Goal: Information Seeking & Learning: Learn about a topic

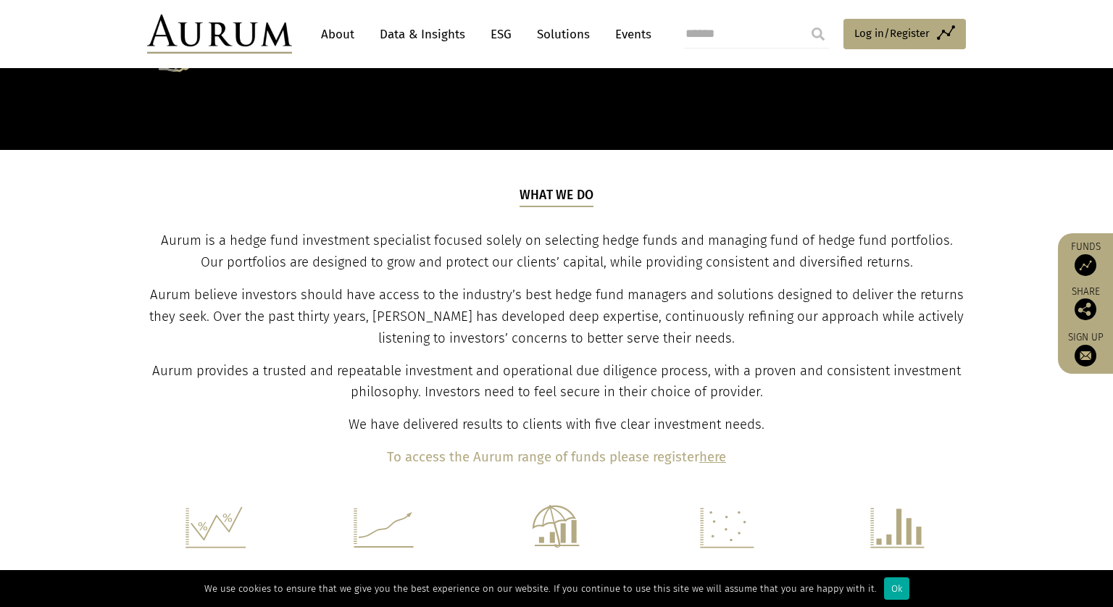
scroll to position [424, 0]
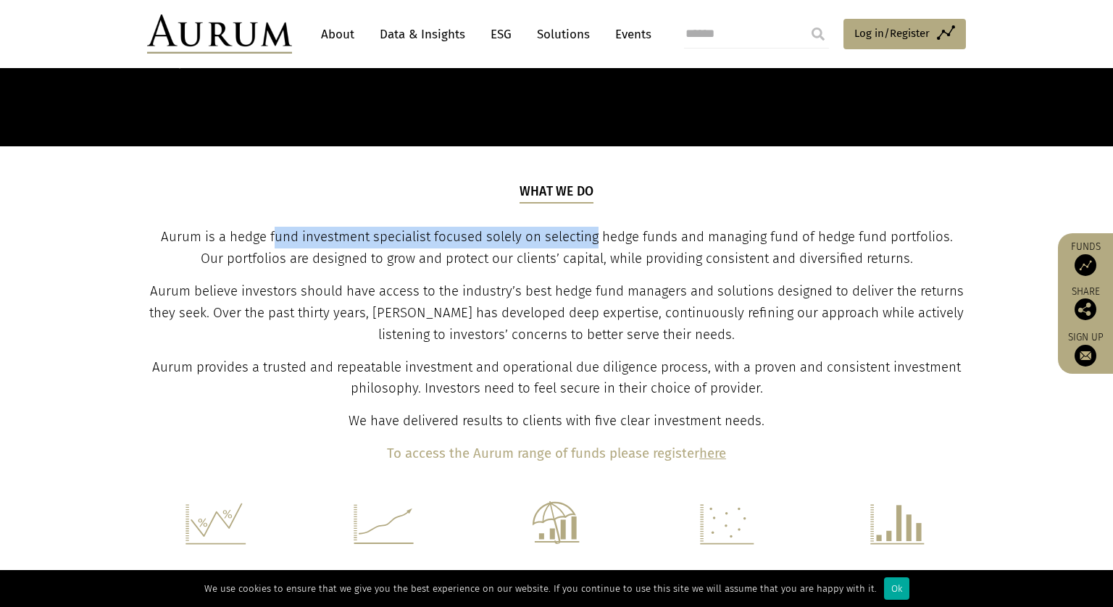
drag, startPoint x: 278, startPoint y: 233, endPoint x: 595, endPoint y: 227, distance: 316.8
click at [595, 227] on p "Aurum is a hedge fund investment specialist focused solely on selecting hedge f…" at bounding box center [556, 248] width 815 height 43
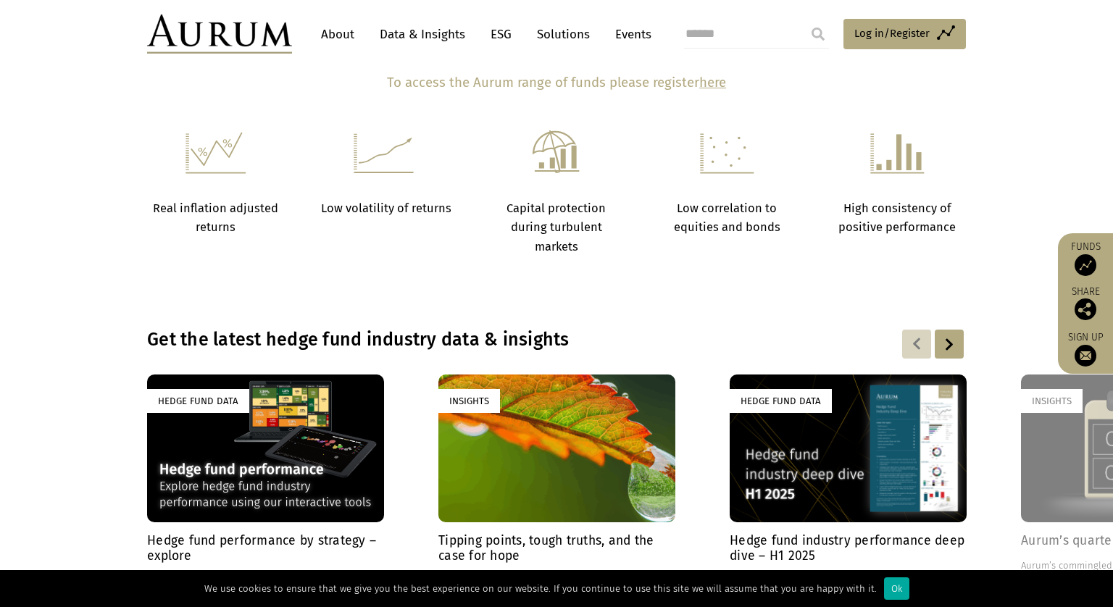
scroll to position [797, 0]
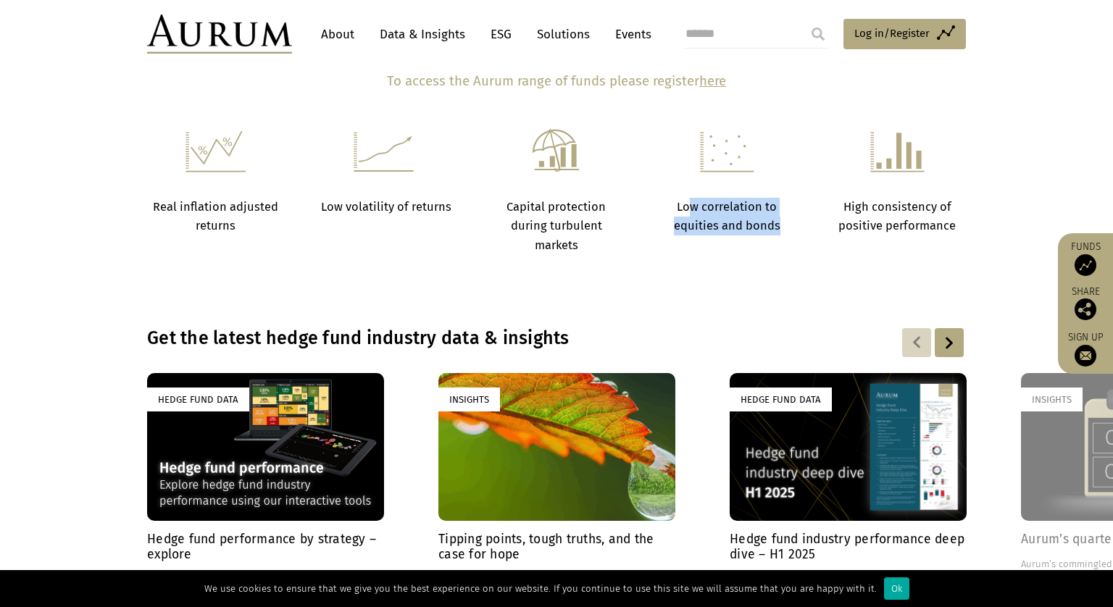
drag, startPoint x: 687, startPoint y: 202, endPoint x: 778, endPoint y: 228, distance: 94.3
click at [778, 228] on strong "Low correlation to equities and bonds" at bounding box center [727, 216] width 107 height 33
click at [947, 346] on div at bounding box center [949, 342] width 29 height 29
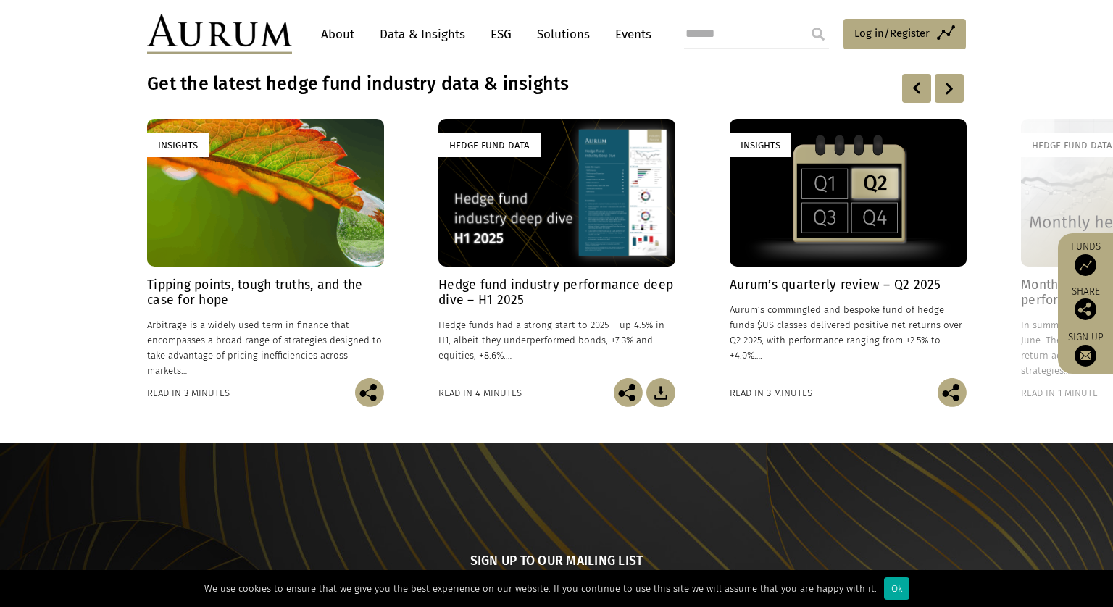
scroll to position [1052, 0]
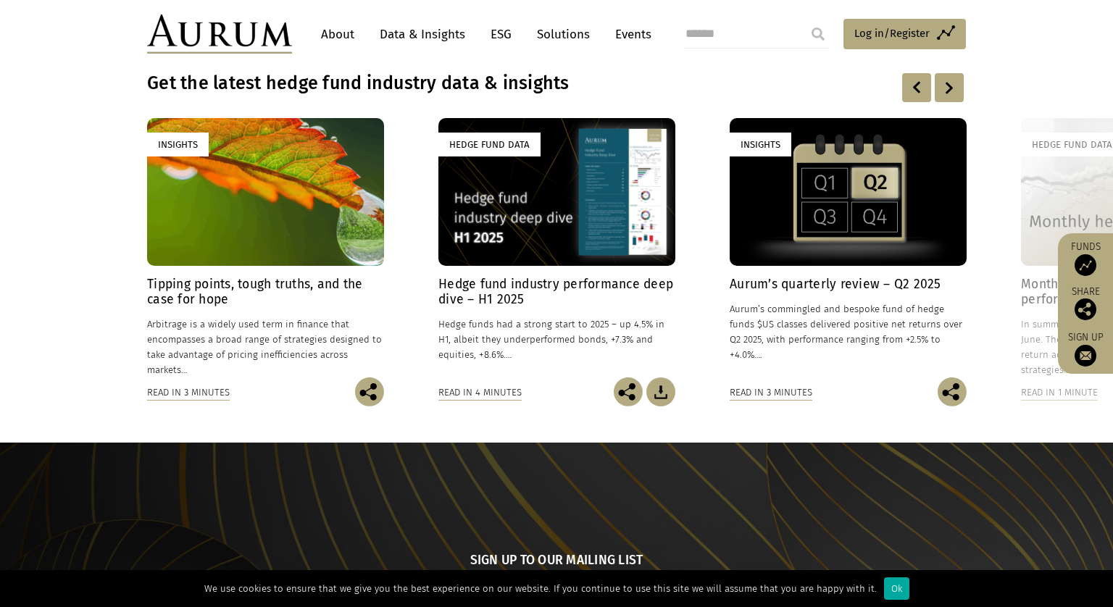
click at [944, 94] on div at bounding box center [949, 87] width 29 height 29
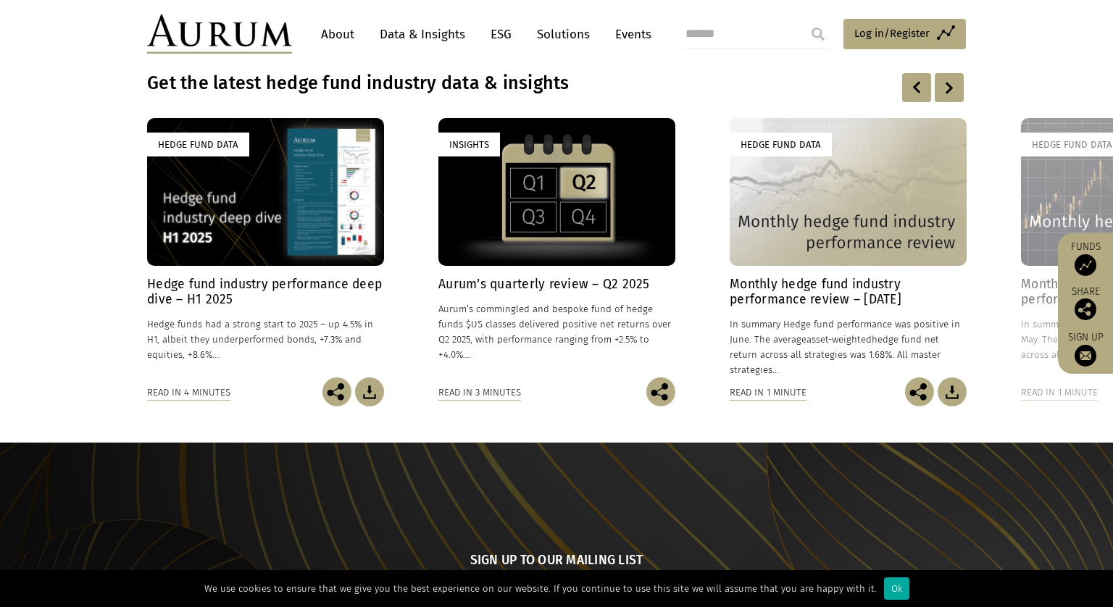
click at [944, 94] on div at bounding box center [949, 87] width 29 height 29
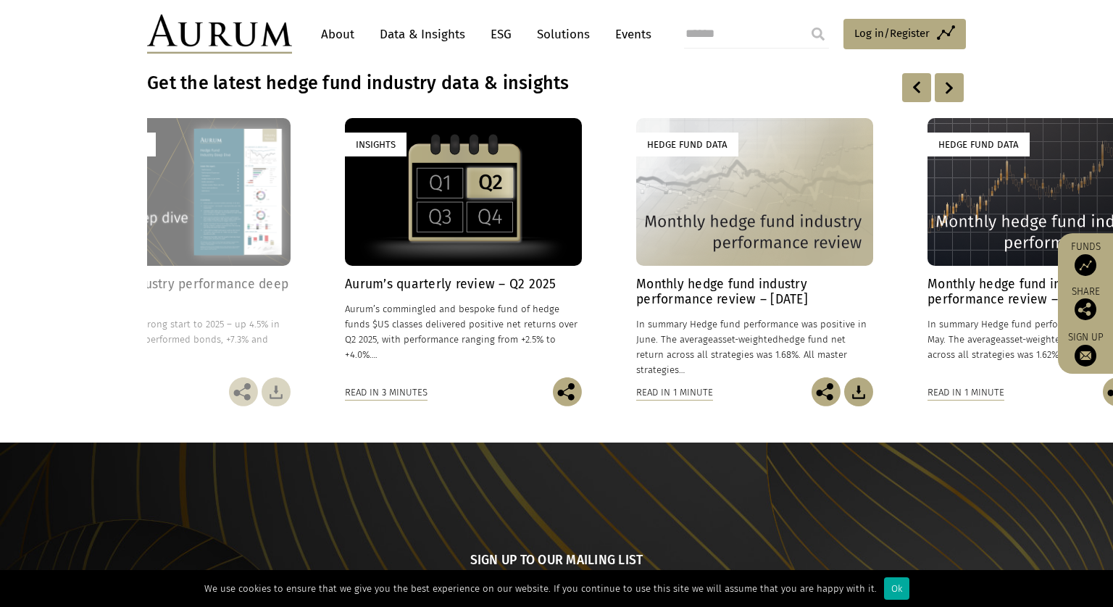
click at [944, 94] on div at bounding box center [949, 87] width 29 height 29
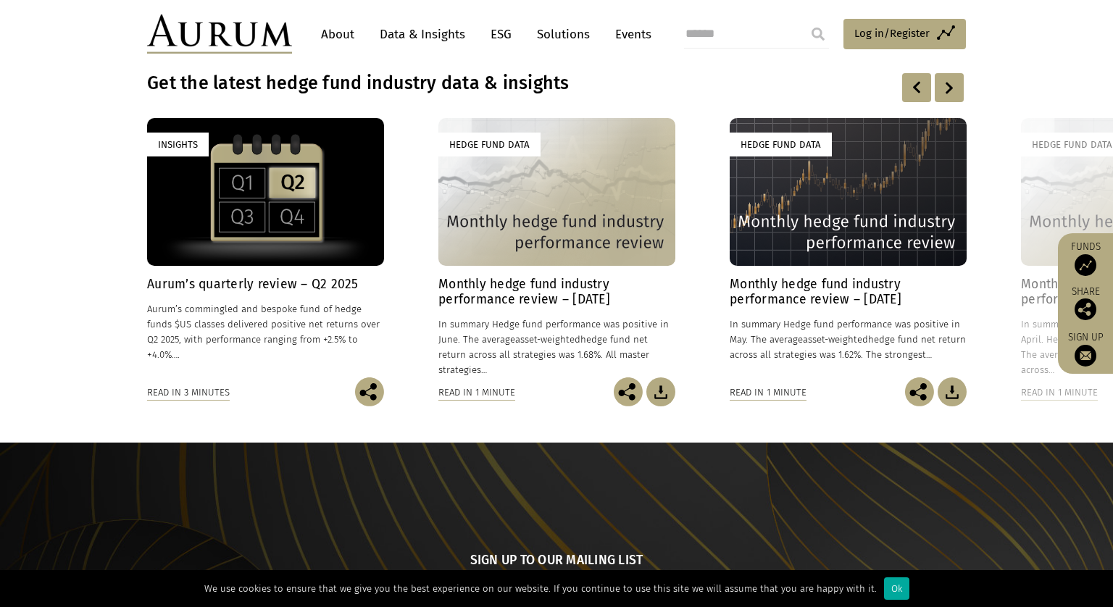
click at [944, 94] on div at bounding box center [949, 87] width 29 height 29
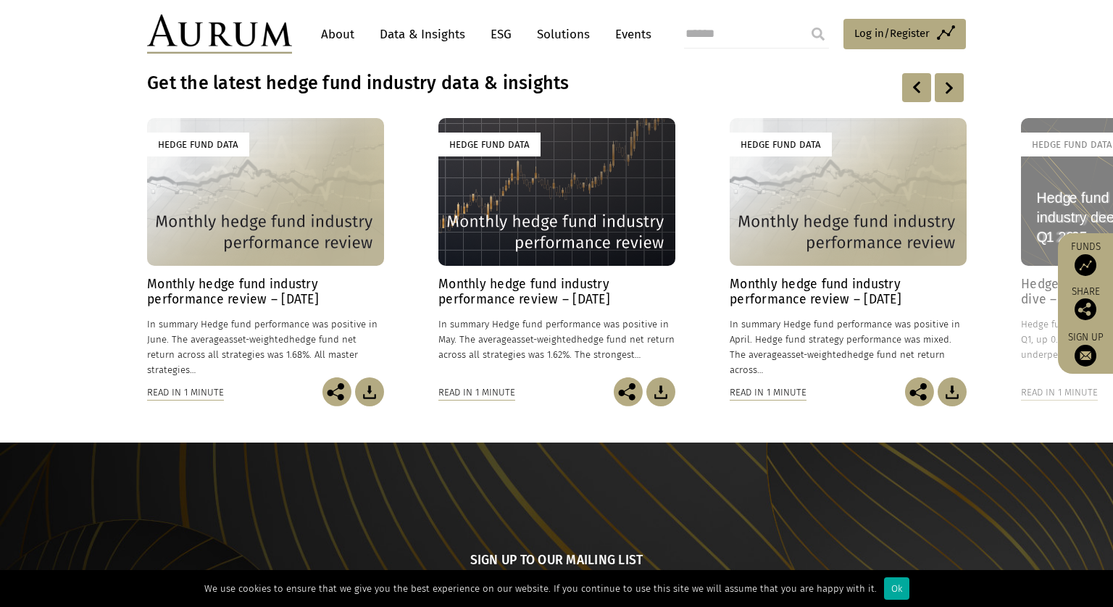
click at [944, 94] on div at bounding box center [949, 87] width 29 height 29
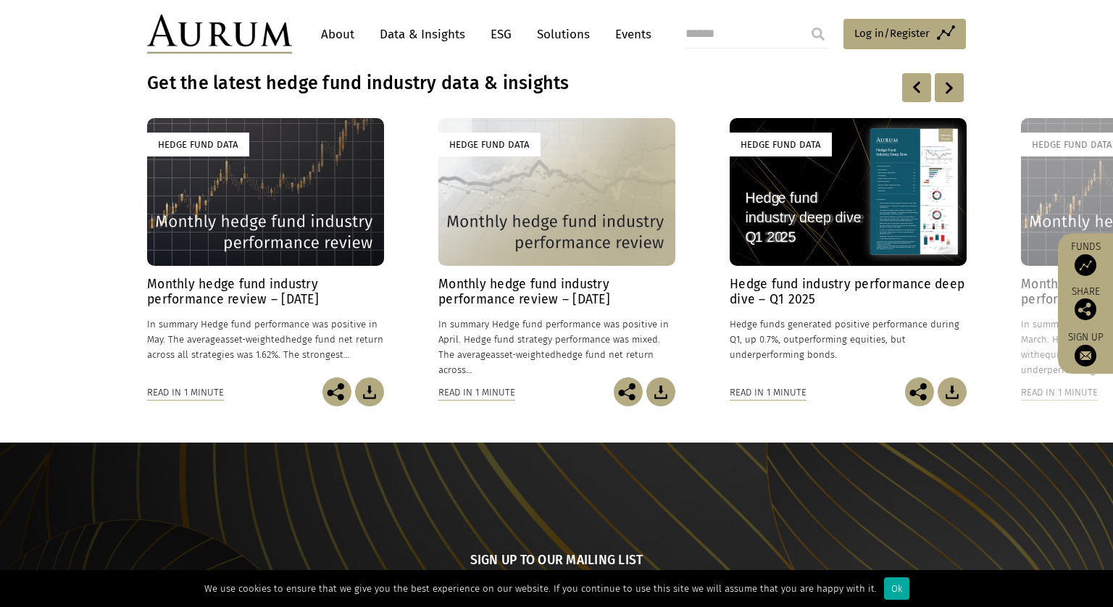
click at [944, 94] on div at bounding box center [949, 87] width 29 height 29
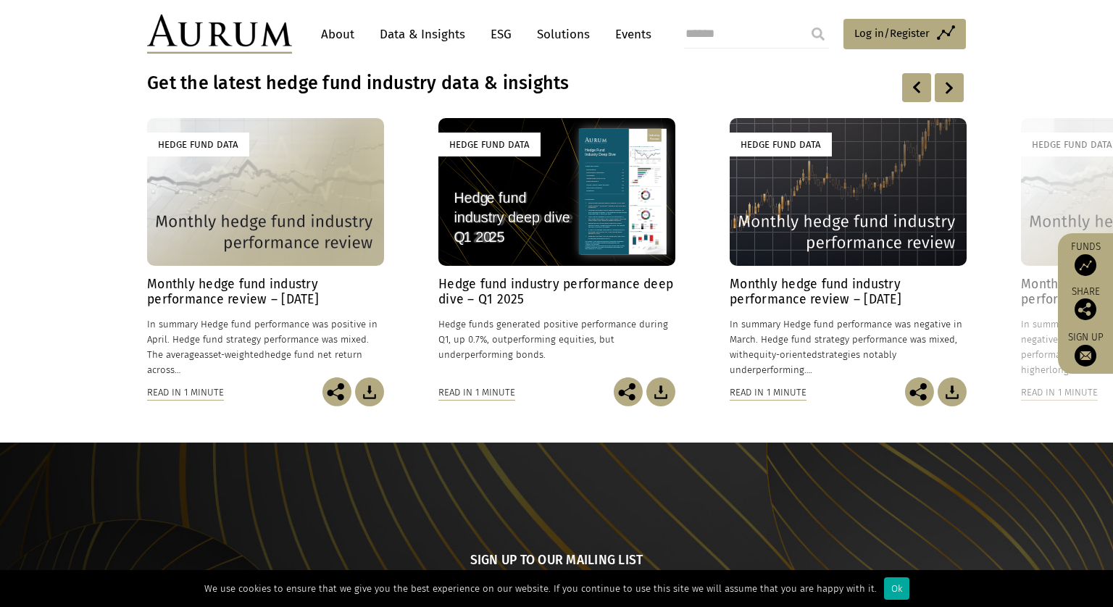
click at [944, 94] on div at bounding box center [949, 87] width 29 height 29
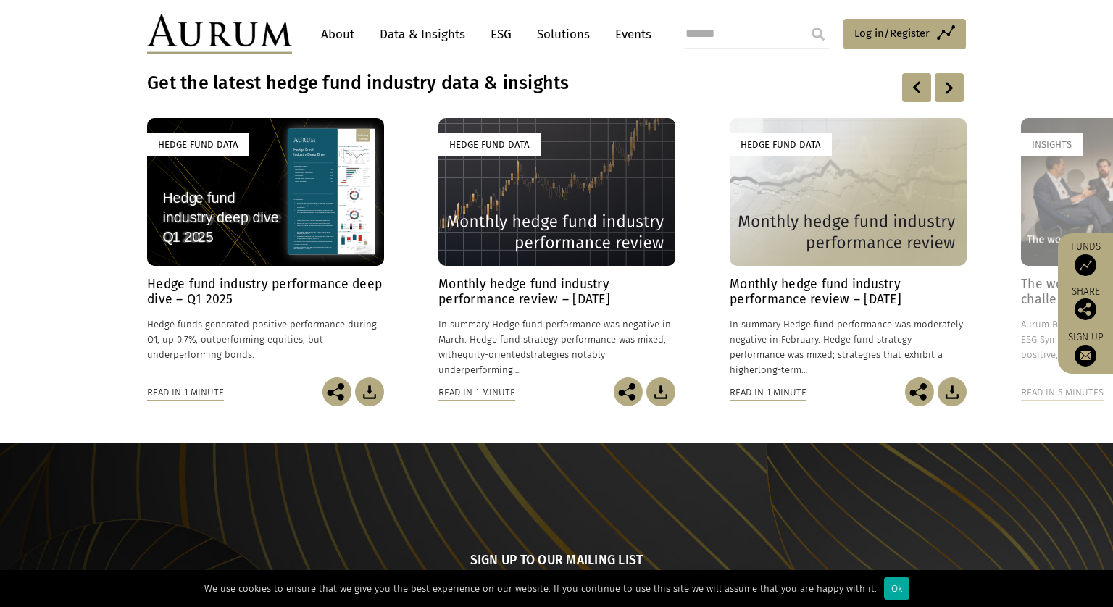
click at [944, 94] on div at bounding box center [949, 87] width 29 height 29
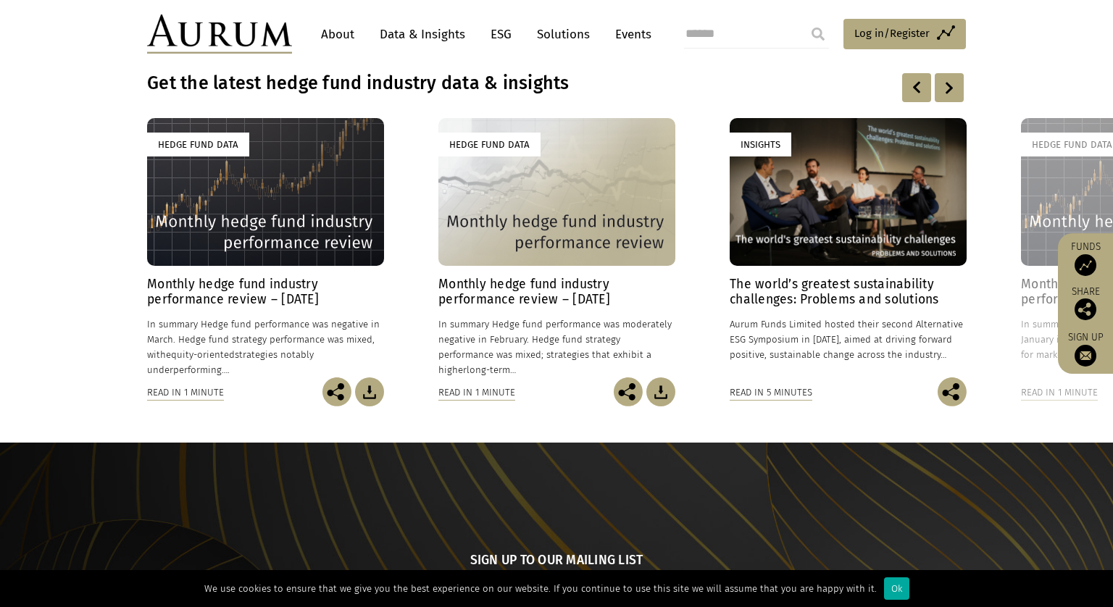
click at [944, 94] on div at bounding box center [949, 87] width 29 height 29
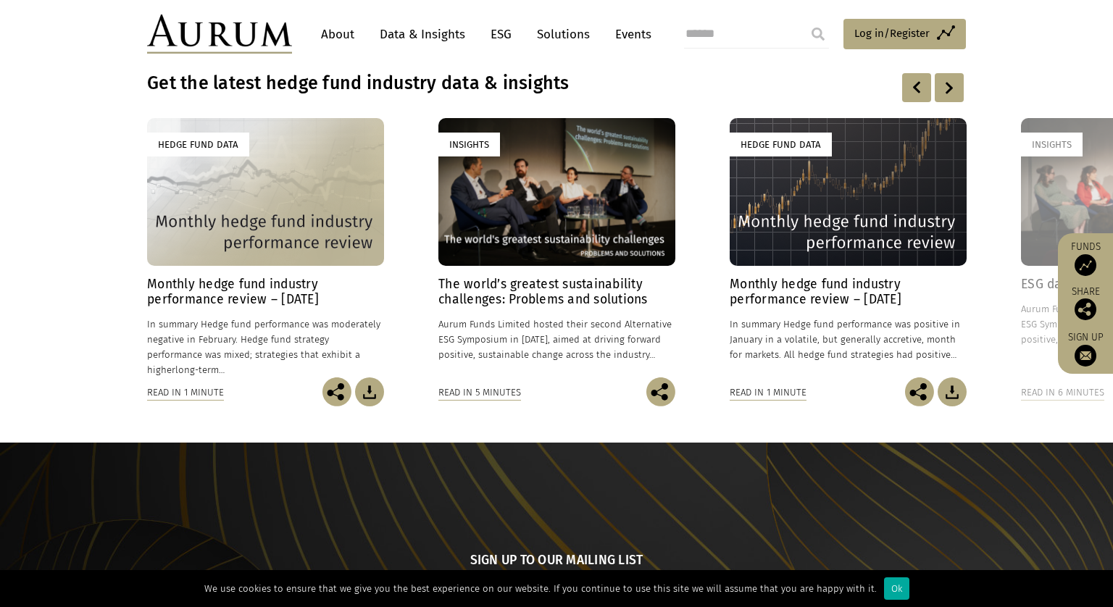
click at [944, 94] on div at bounding box center [949, 87] width 29 height 29
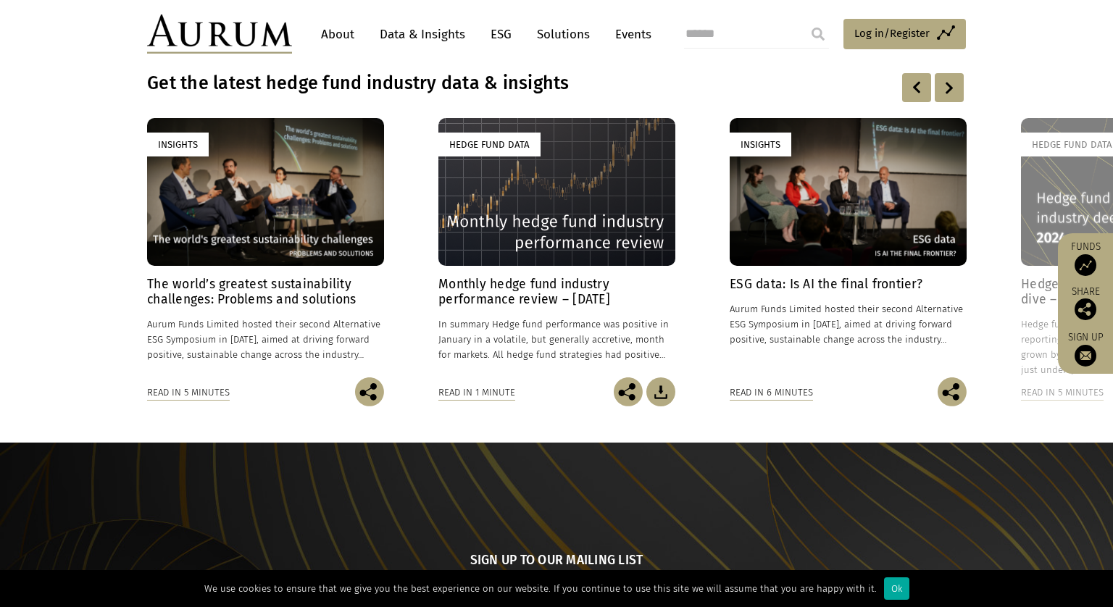
click at [944, 94] on div at bounding box center [949, 87] width 29 height 29
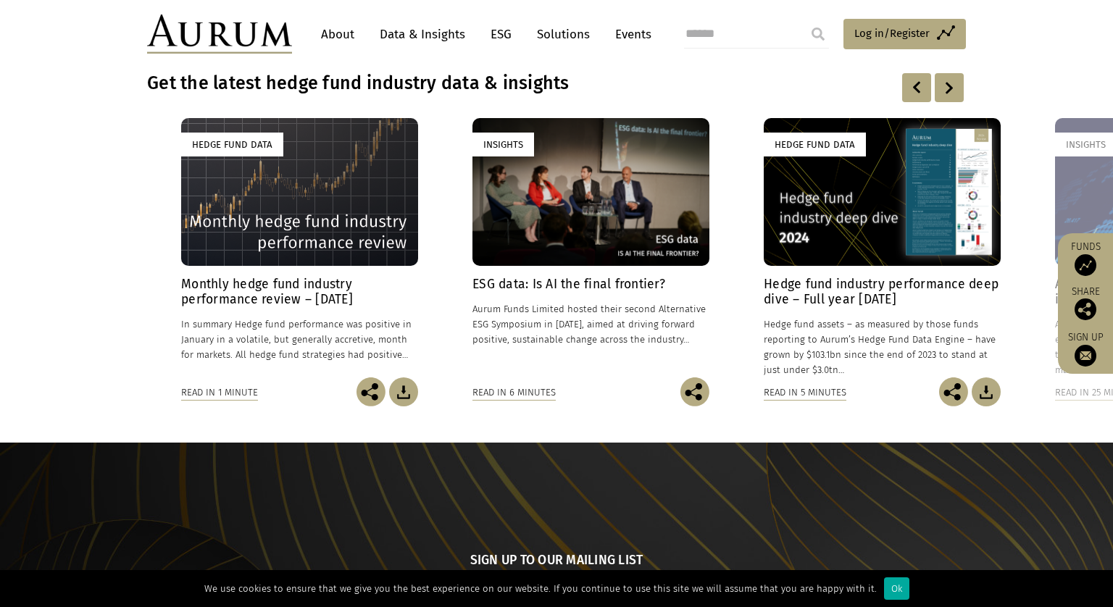
click at [945, 94] on div at bounding box center [949, 87] width 29 height 29
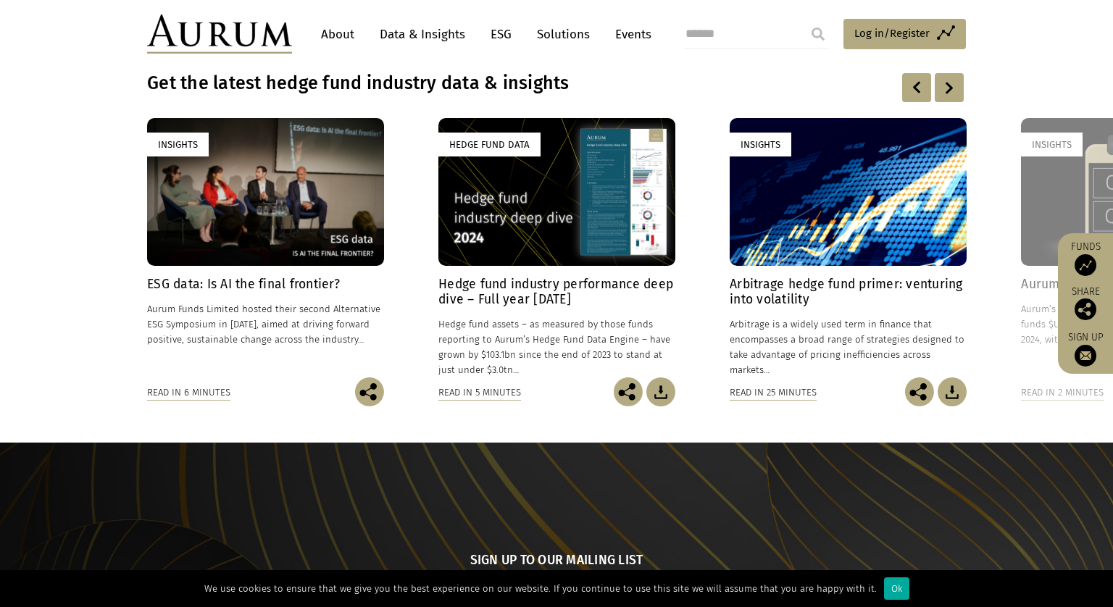
click at [945, 94] on div at bounding box center [949, 87] width 29 height 29
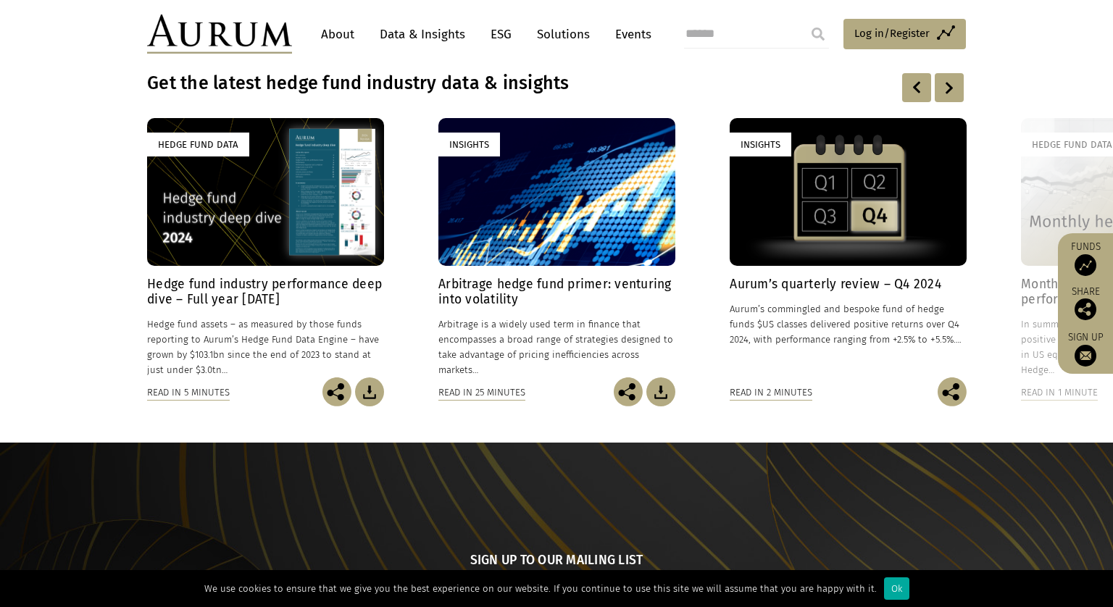
click at [945, 94] on div at bounding box center [949, 87] width 29 height 29
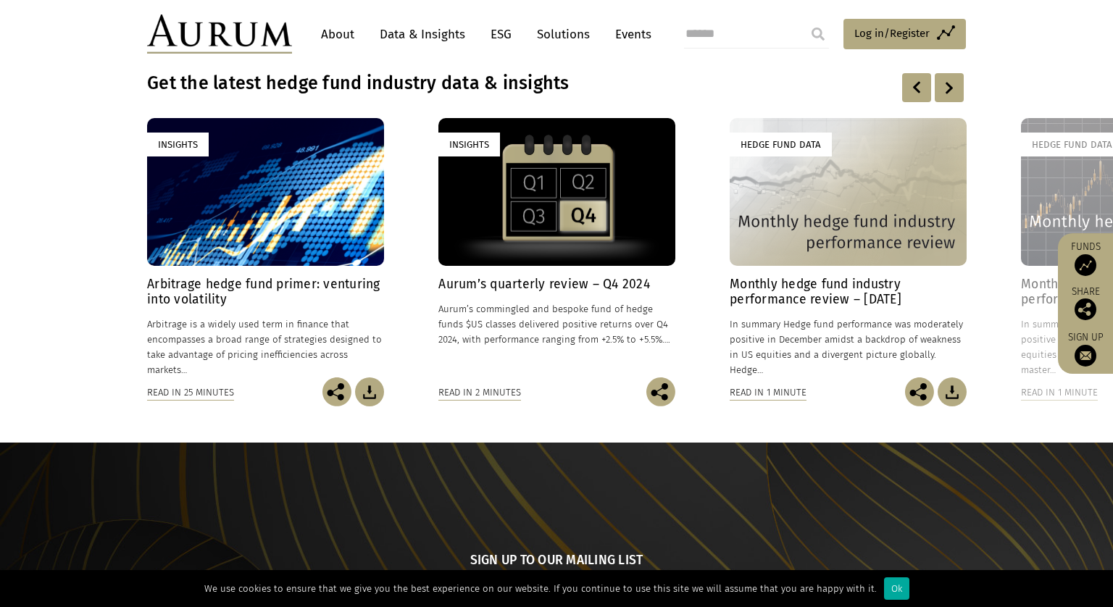
click at [945, 94] on div at bounding box center [949, 87] width 29 height 29
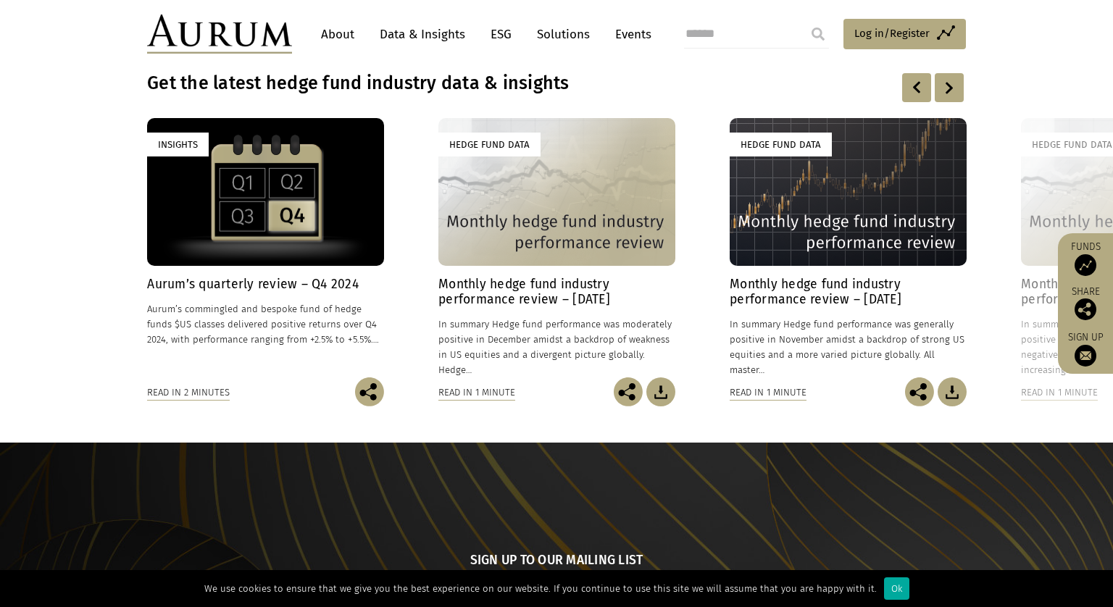
click at [945, 94] on div at bounding box center [949, 87] width 29 height 29
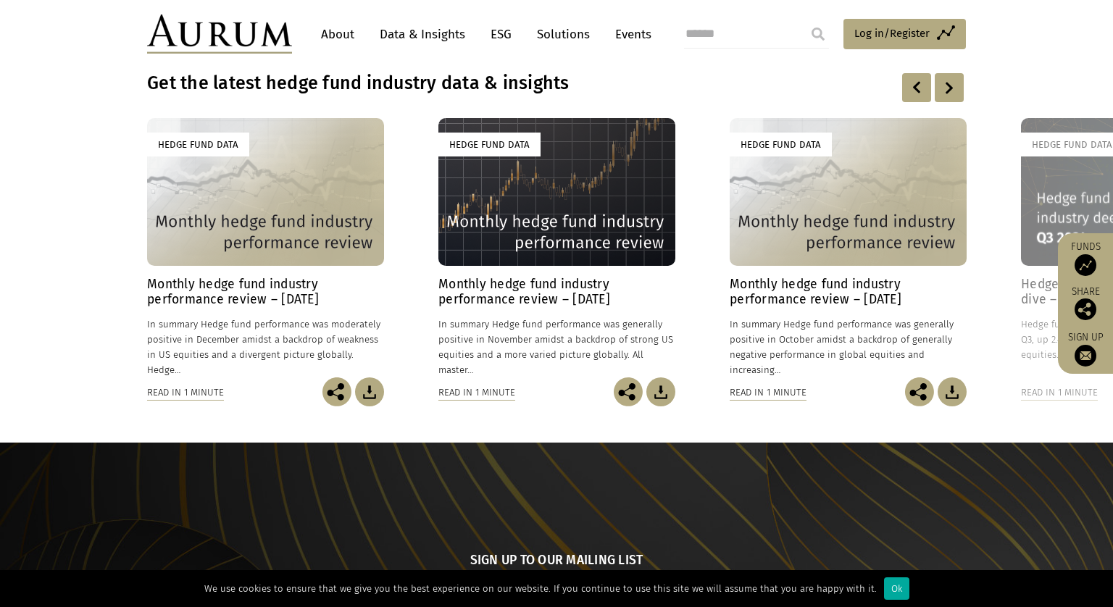
click at [945, 94] on div at bounding box center [949, 87] width 29 height 29
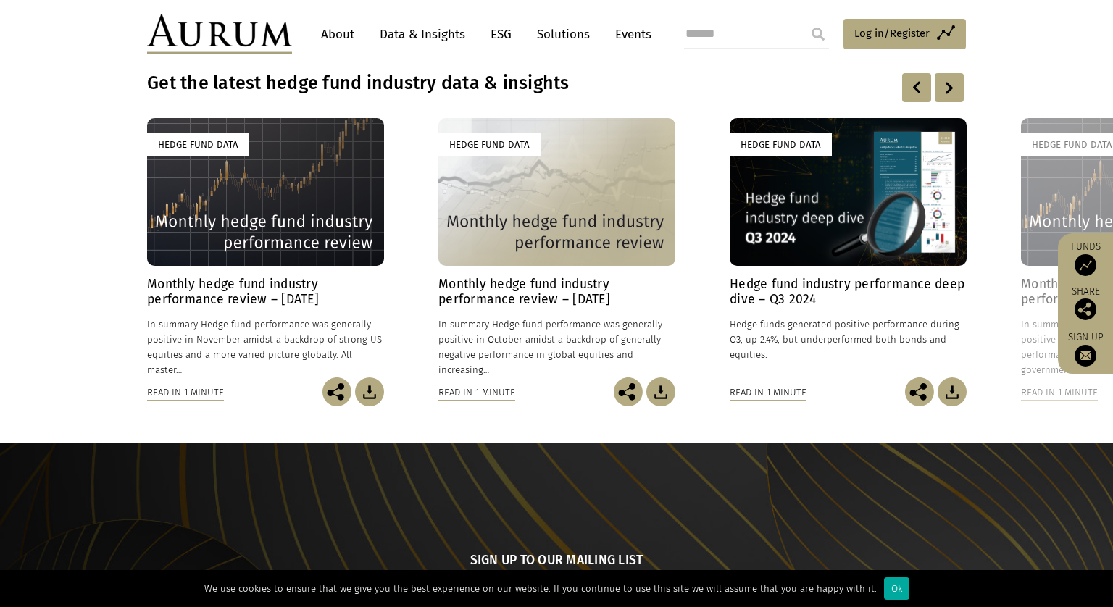
click at [945, 94] on div at bounding box center [949, 87] width 29 height 29
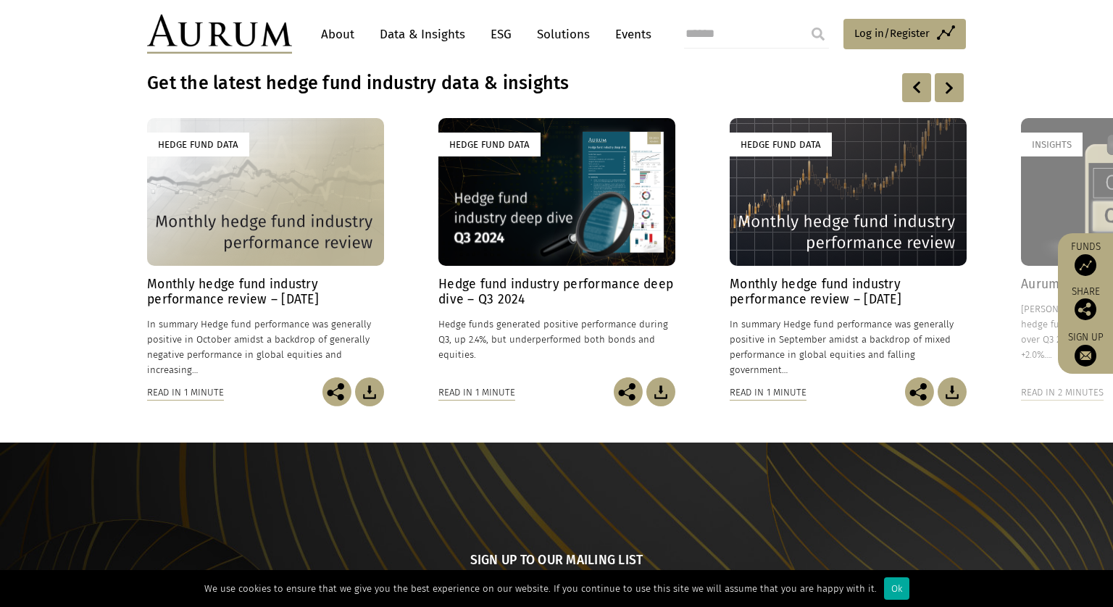
click at [945, 94] on div at bounding box center [949, 87] width 29 height 29
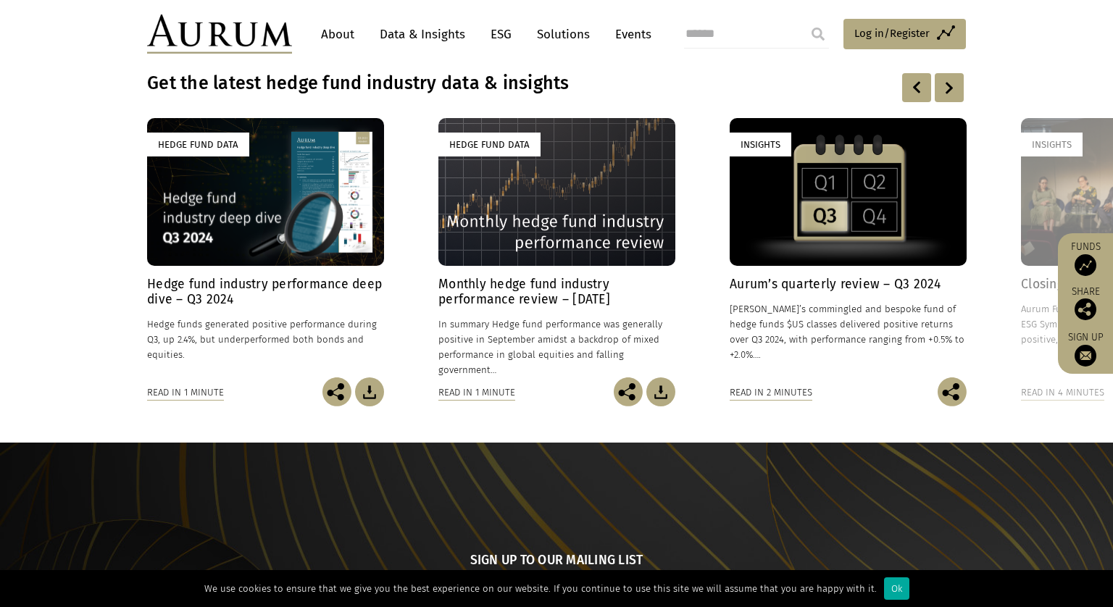
click at [945, 94] on div at bounding box center [949, 87] width 29 height 29
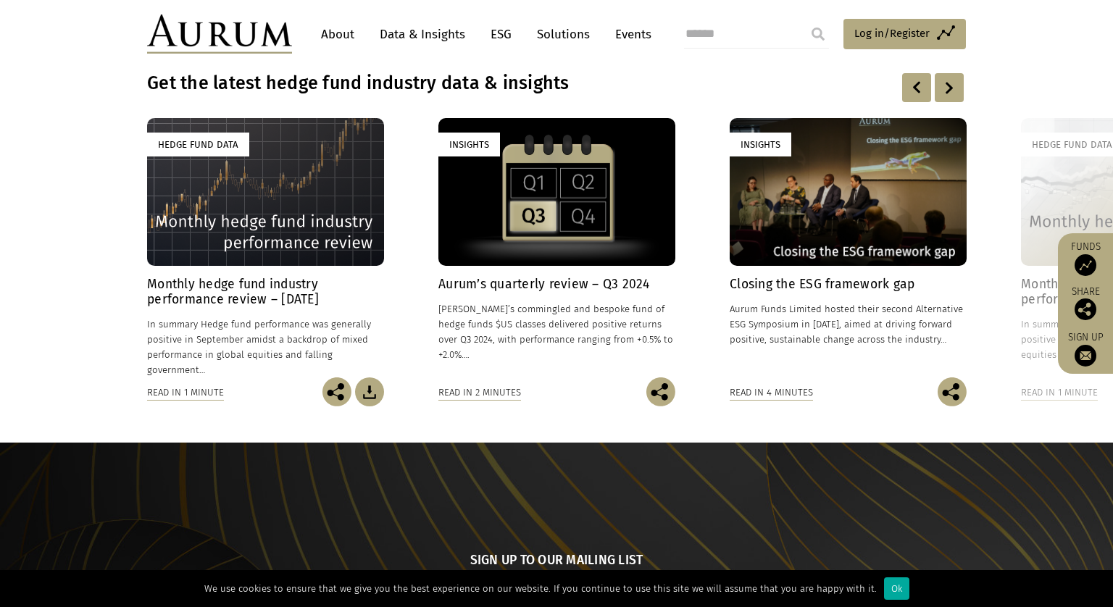
click at [945, 94] on div at bounding box center [949, 87] width 29 height 29
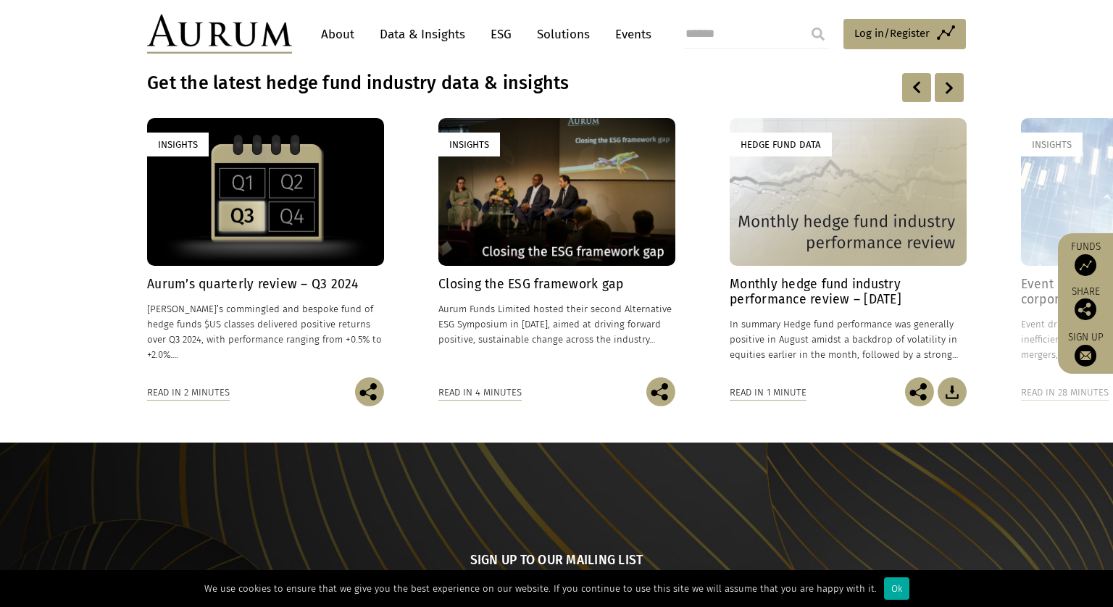
click at [945, 94] on div at bounding box center [949, 87] width 29 height 29
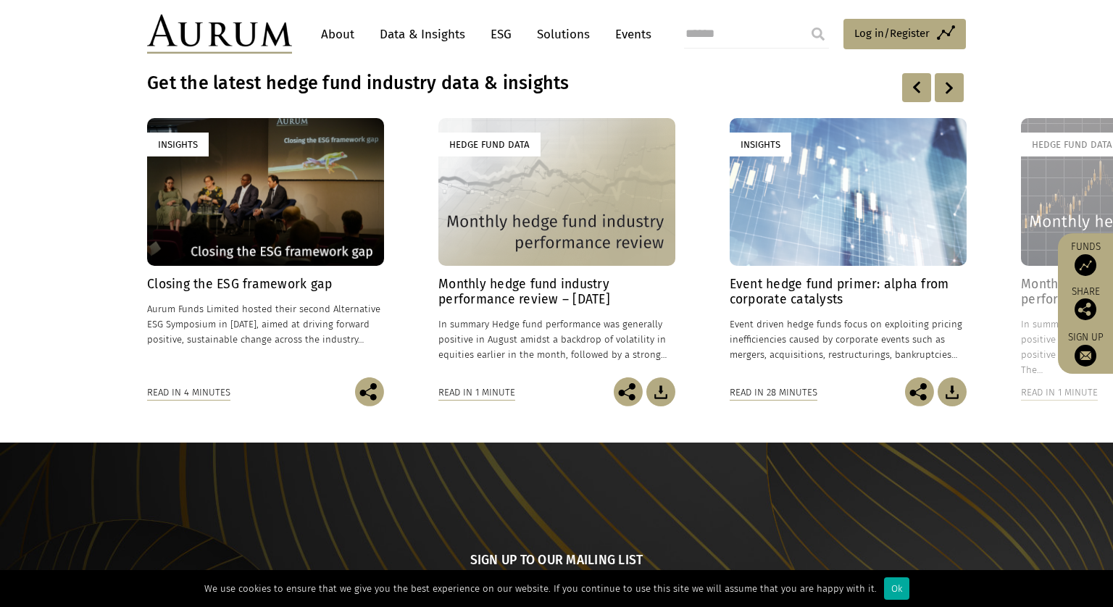
click at [945, 94] on div at bounding box center [949, 87] width 29 height 29
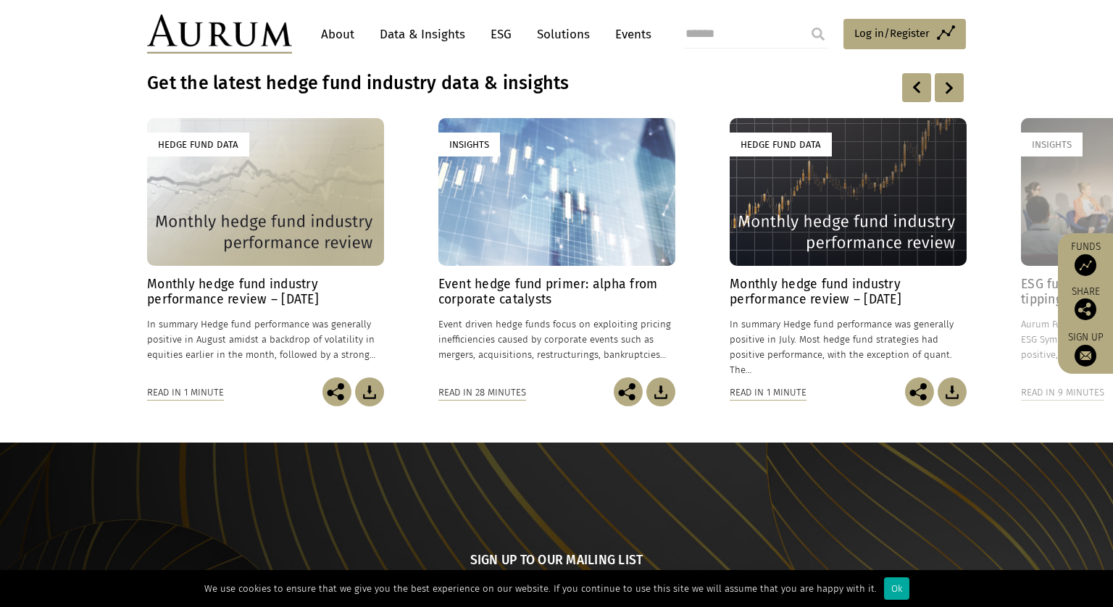
click at [945, 94] on div at bounding box center [949, 87] width 29 height 29
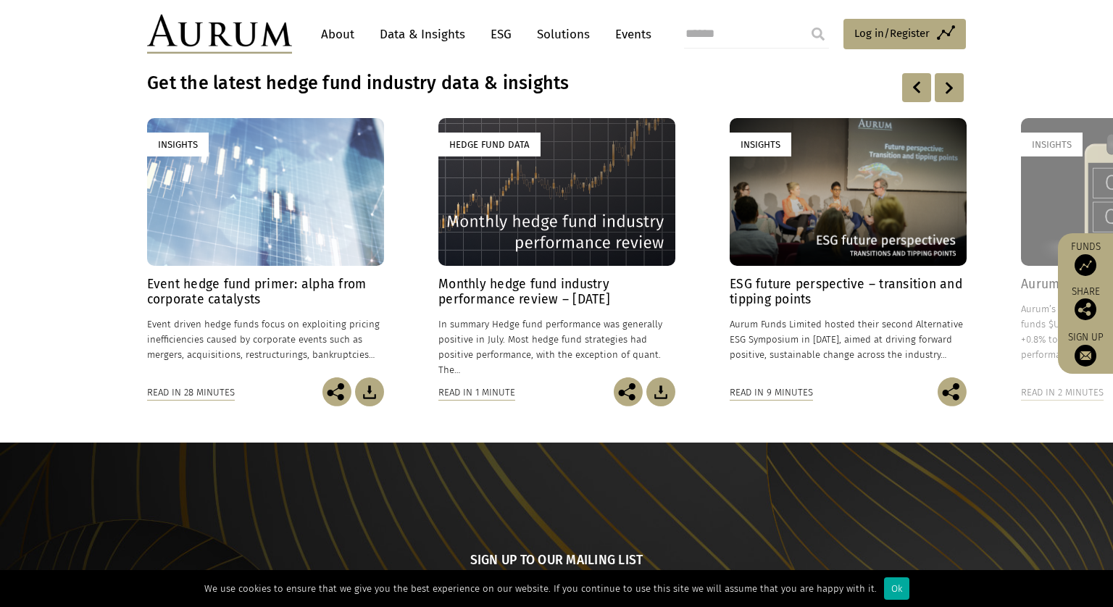
click at [945, 94] on div at bounding box center [949, 87] width 29 height 29
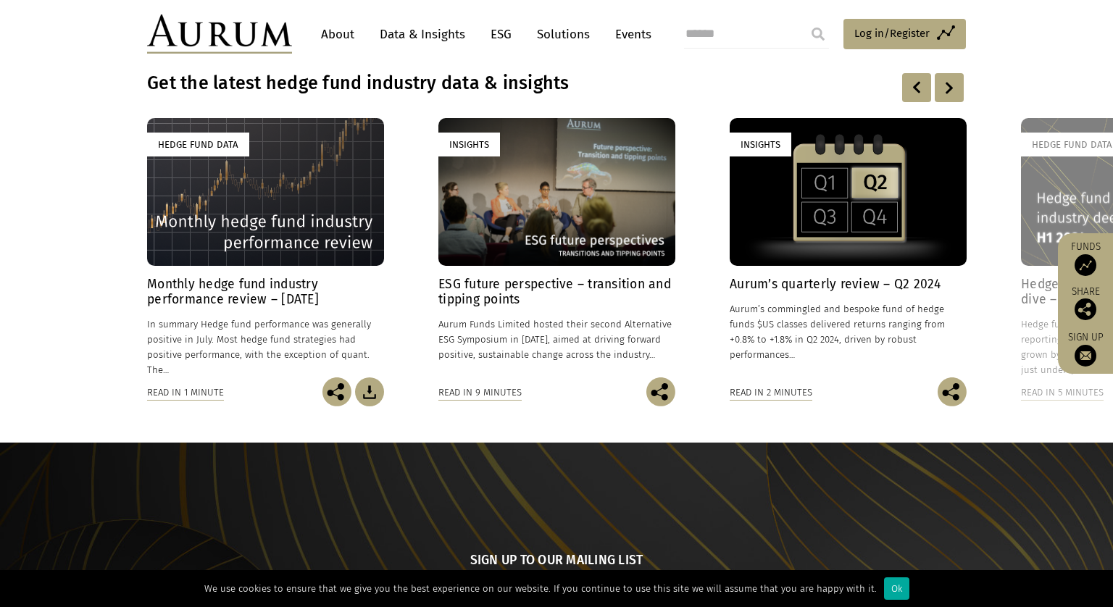
click at [945, 94] on div at bounding box center [949, 87] width 29 height 29
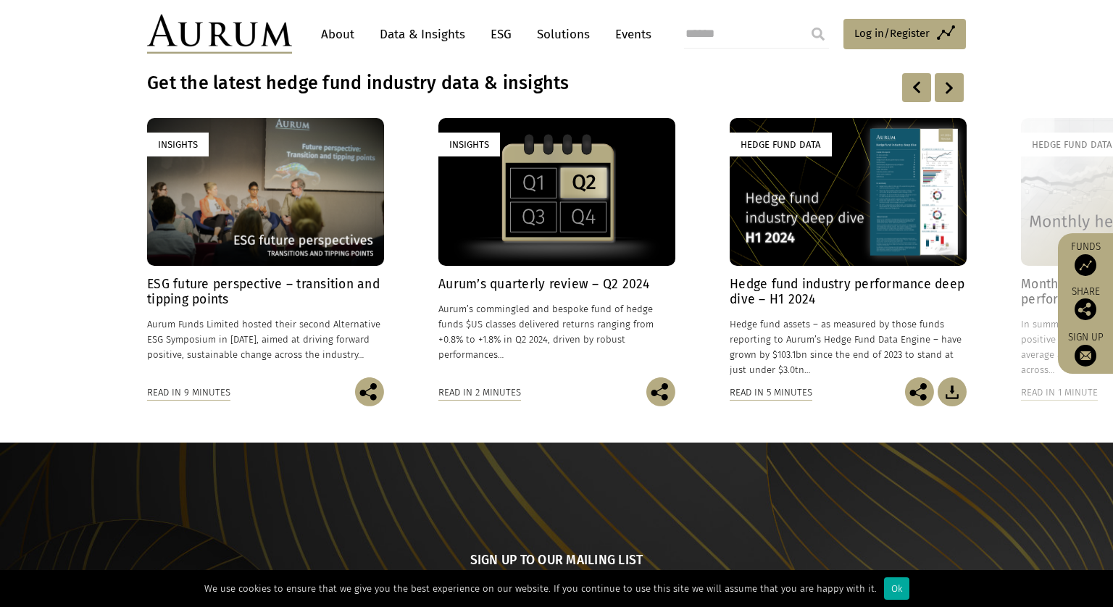
click at [945, 94] on div at bounding box center [949, 87] width 29 height 29
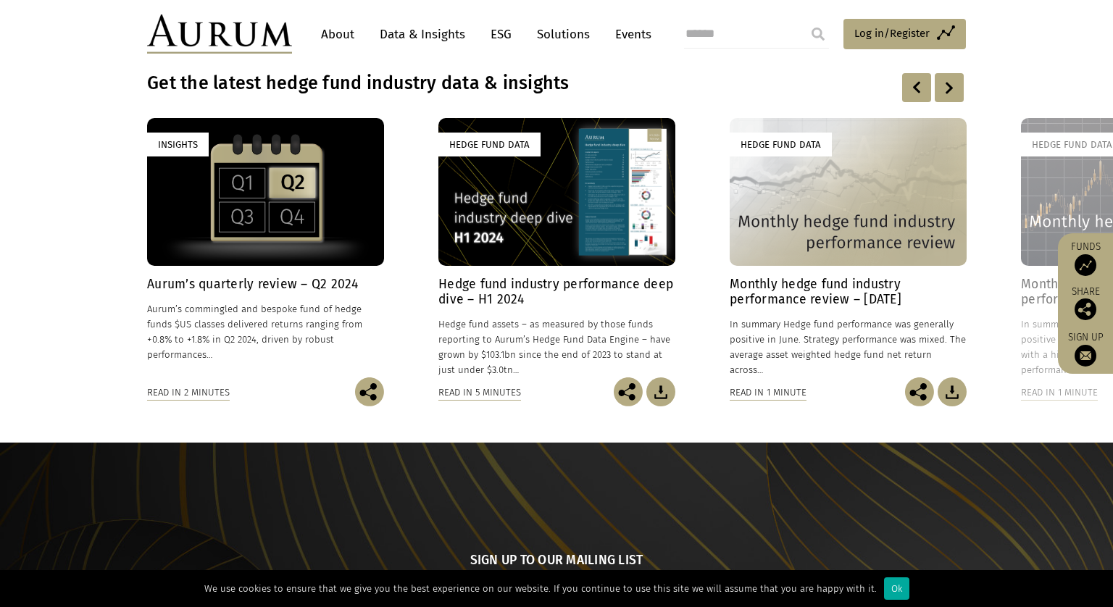
click at [945, 94] on div at bounding box center [949, 87] width 29 height 29
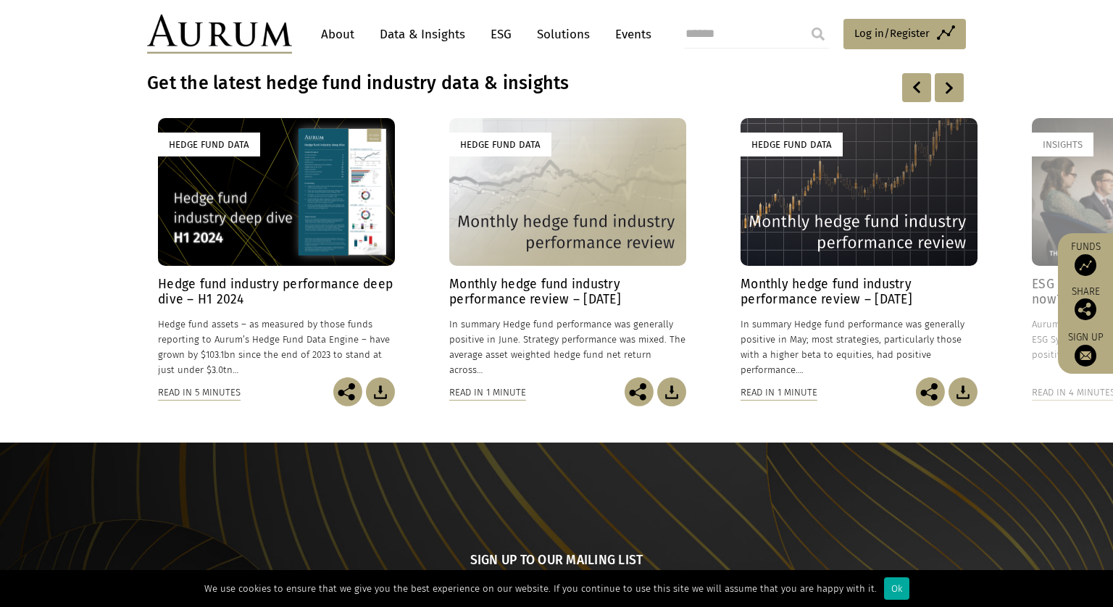
click at [945, 94] on div at bounding box center [949, 87] width 29 height 29
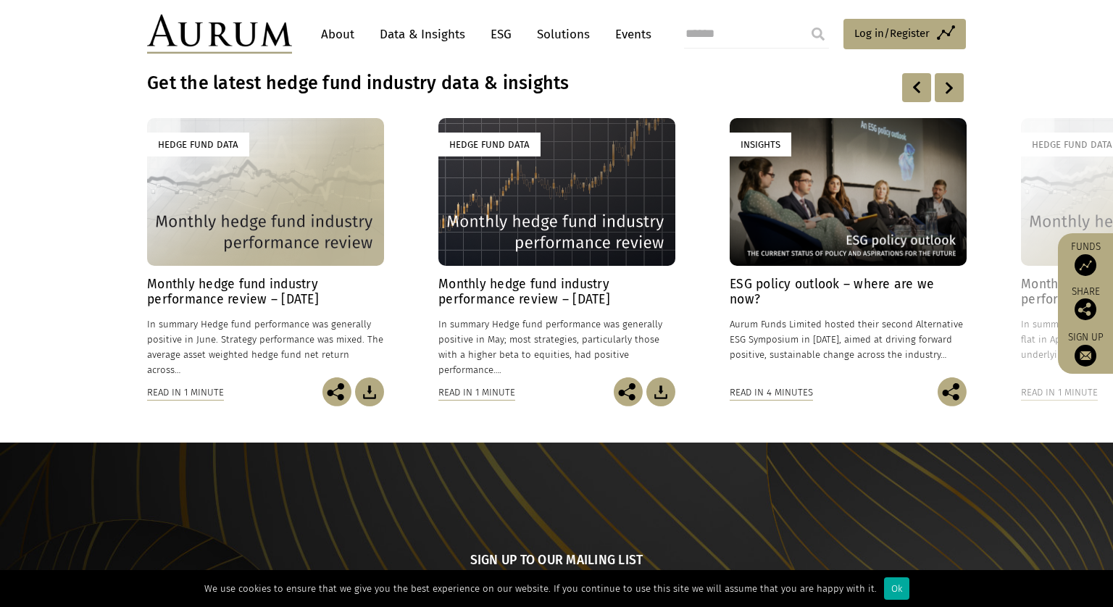
click at [945, 94] on div at bounding box center [949, 87] width 29 height 29
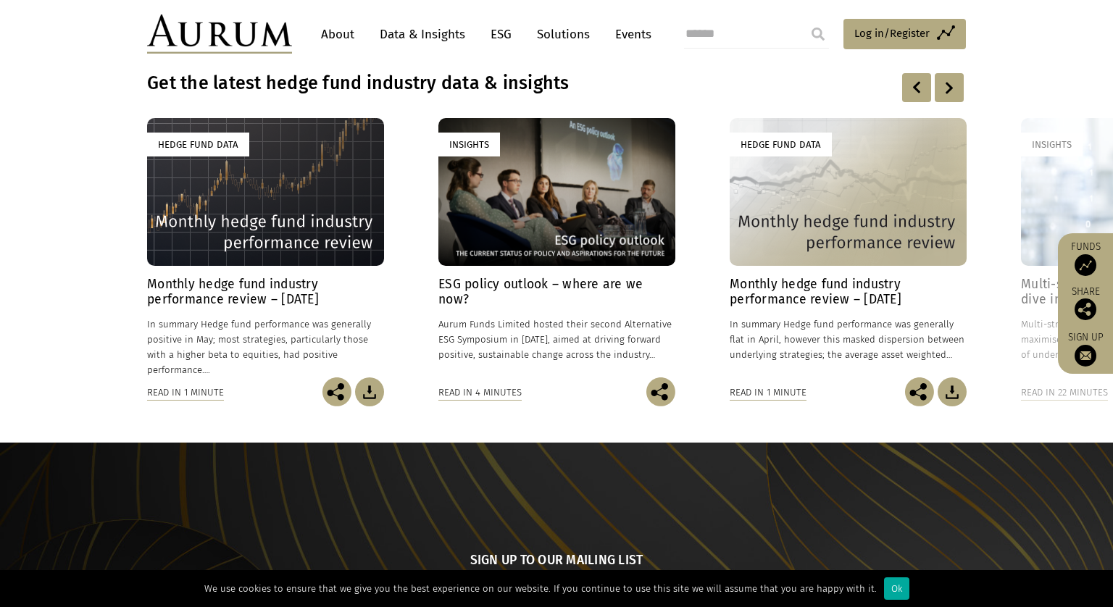
click at [945, 94] on div at bounding box center [949, 87] width 29 height 29
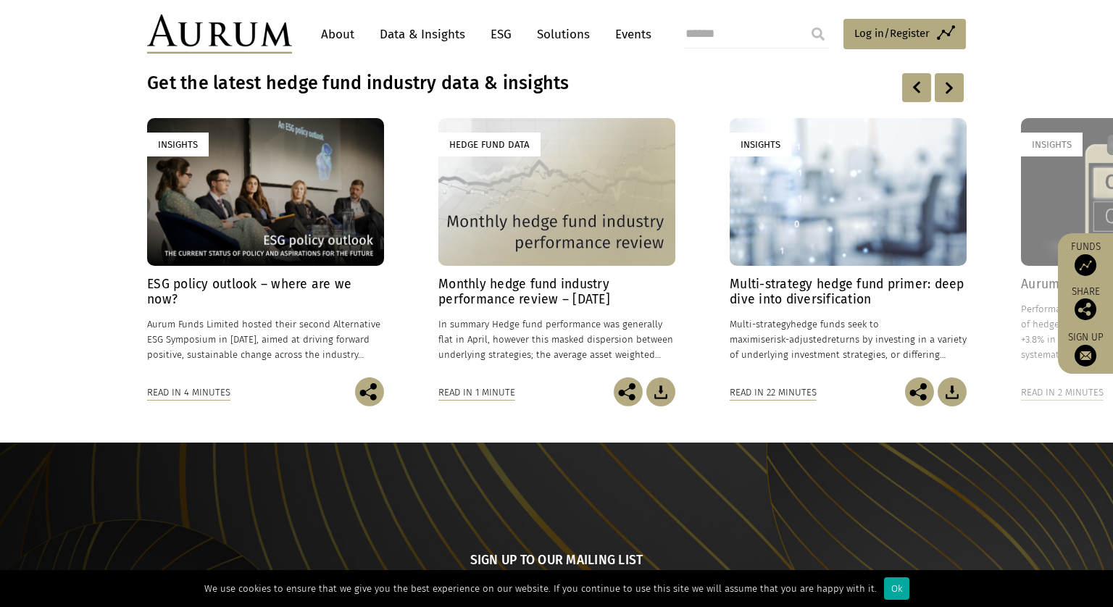
click at [945, 94] on div at bounding box center [949, 87] width 29 height 29
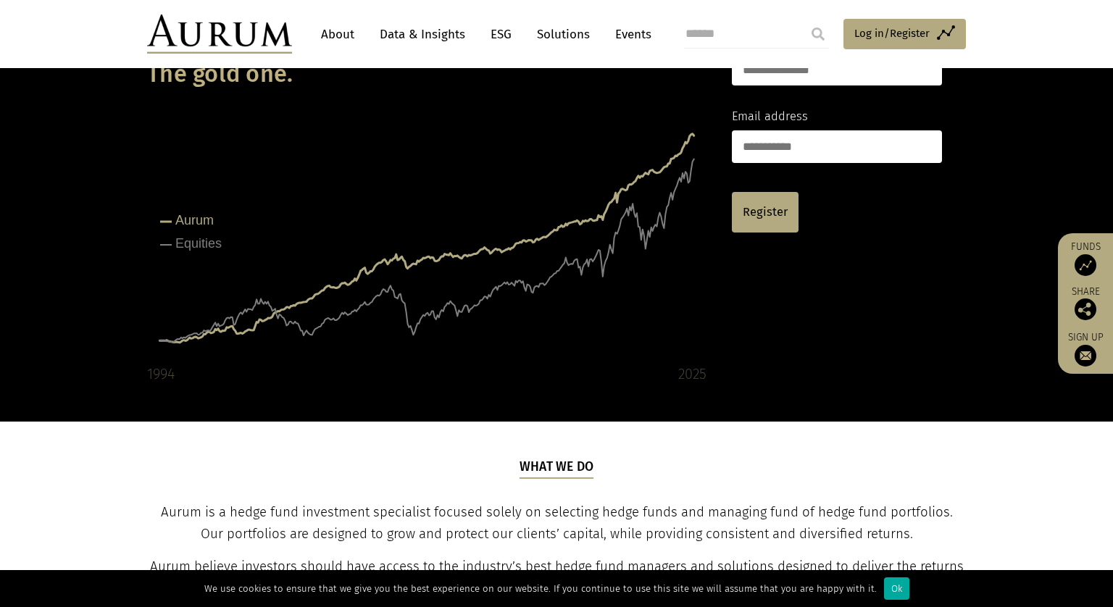
scroll to position [153, 0]
